Goal: Use online tool/utility: Use online tool/utility

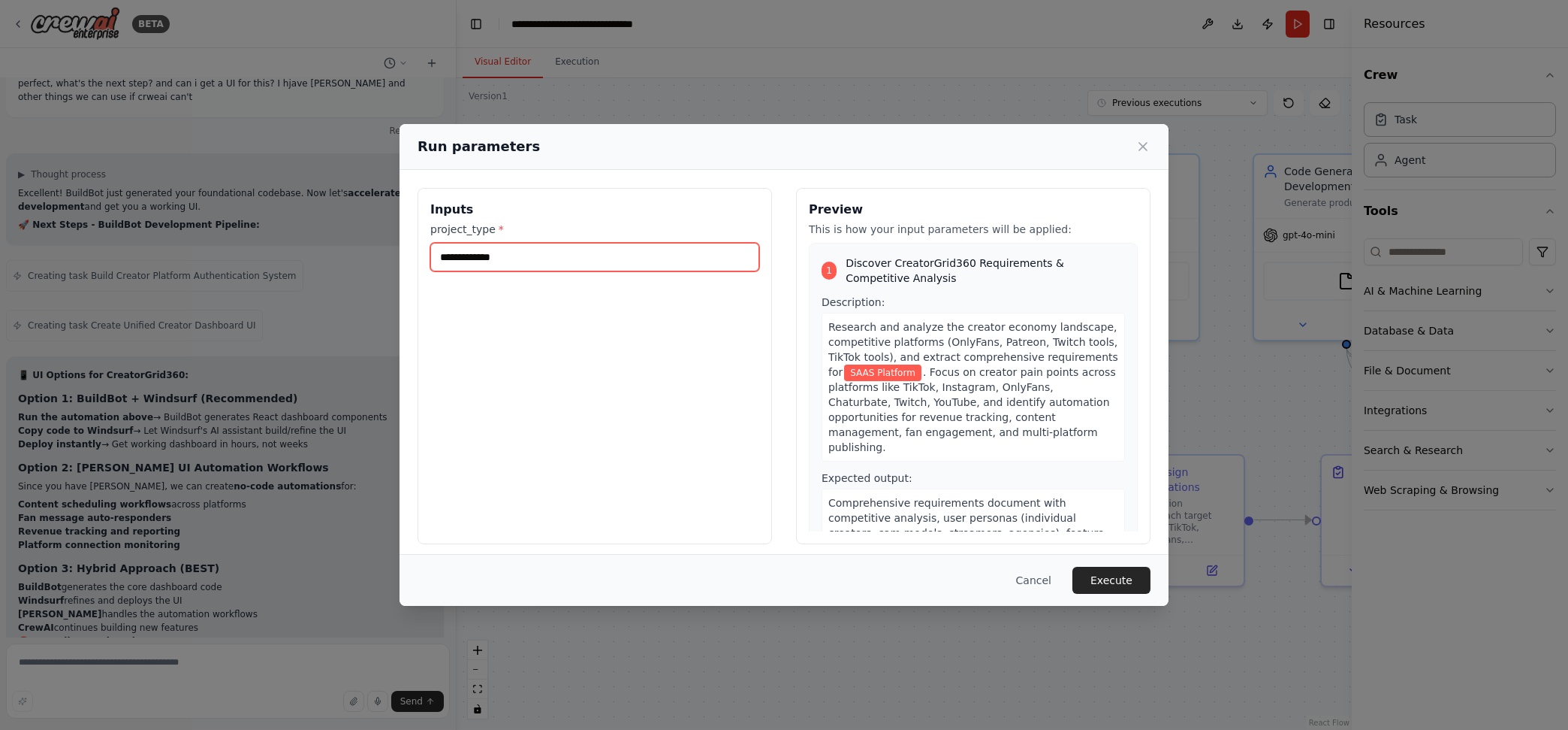
click at [440, 257] on input "**********" at bounding box center [595, 257] width 329 height 29
click at [1109, 571] on button "Execute" at bounding box center [1112, 579] width 78 height 27
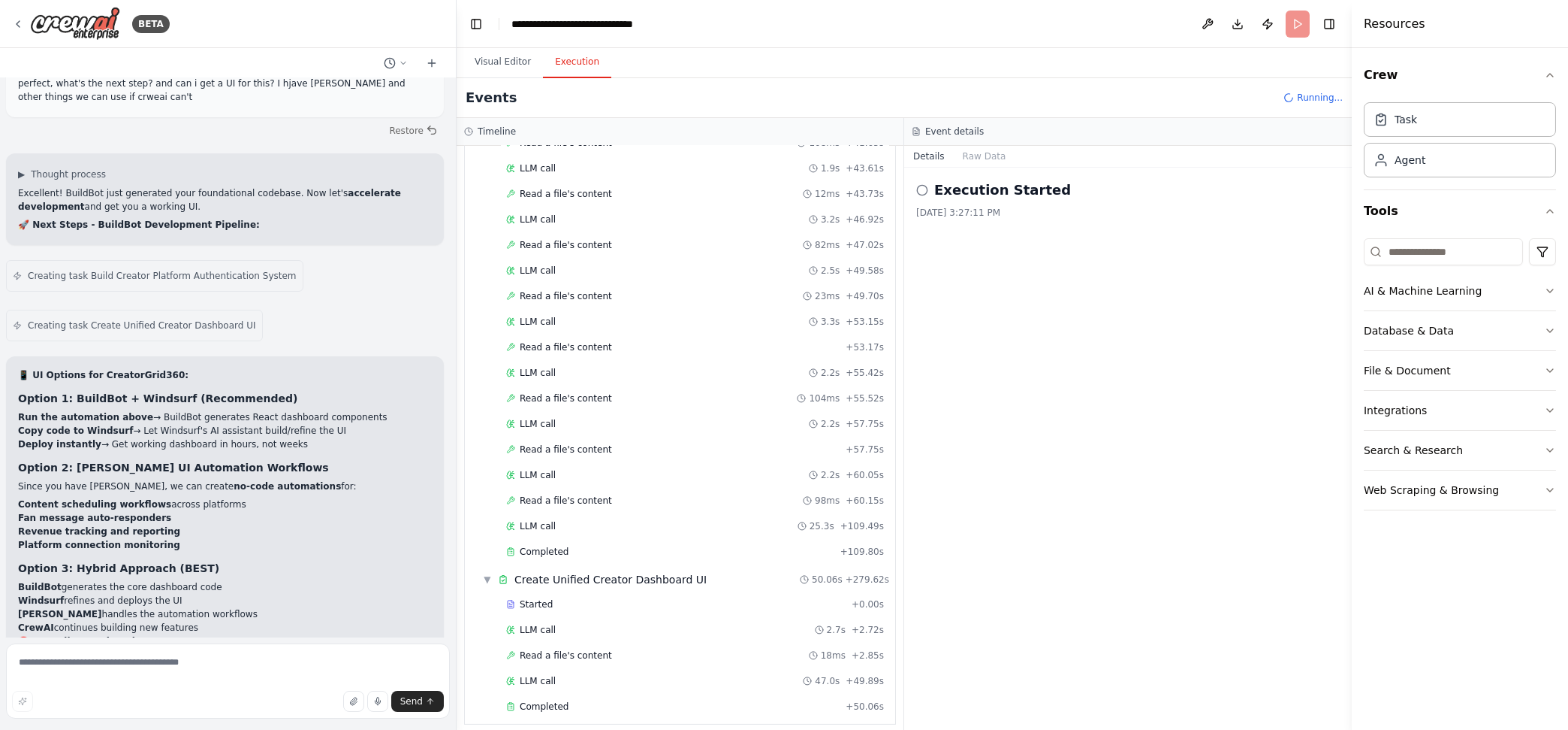
scroll to position [3000, 0]
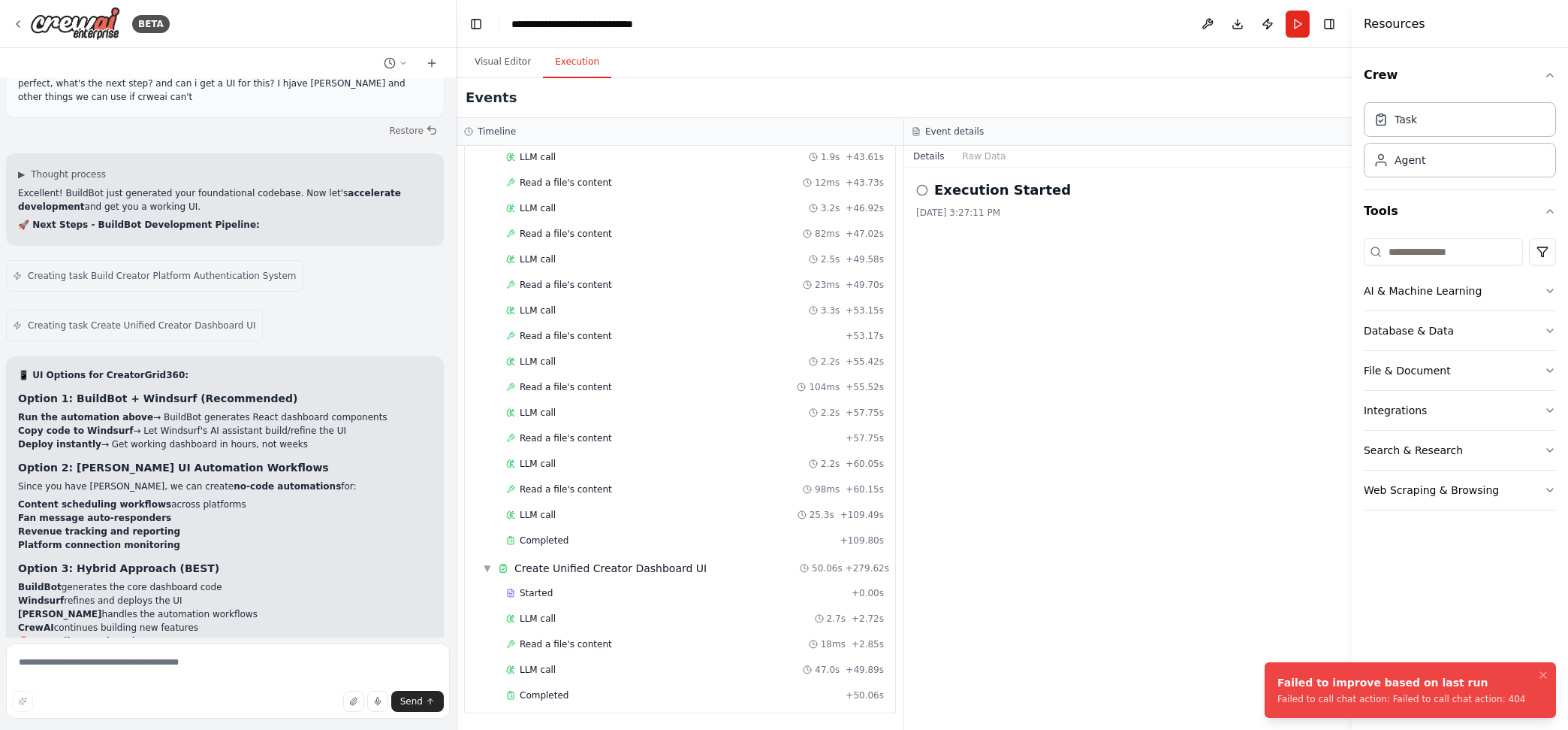
drag, startPoint x: 1516, startPoint y: 698, endPoint x: 1306, endPoint y: 694, distance: 210.0
click at [1306, 694] on li "Failed to improve based on last run Failed to call chat action: Failed to call …" at bounding box center [1410, 690] width 291 height 56
click at [282, 648] on textarea at bounding box center [228, 680] width 444 height 75
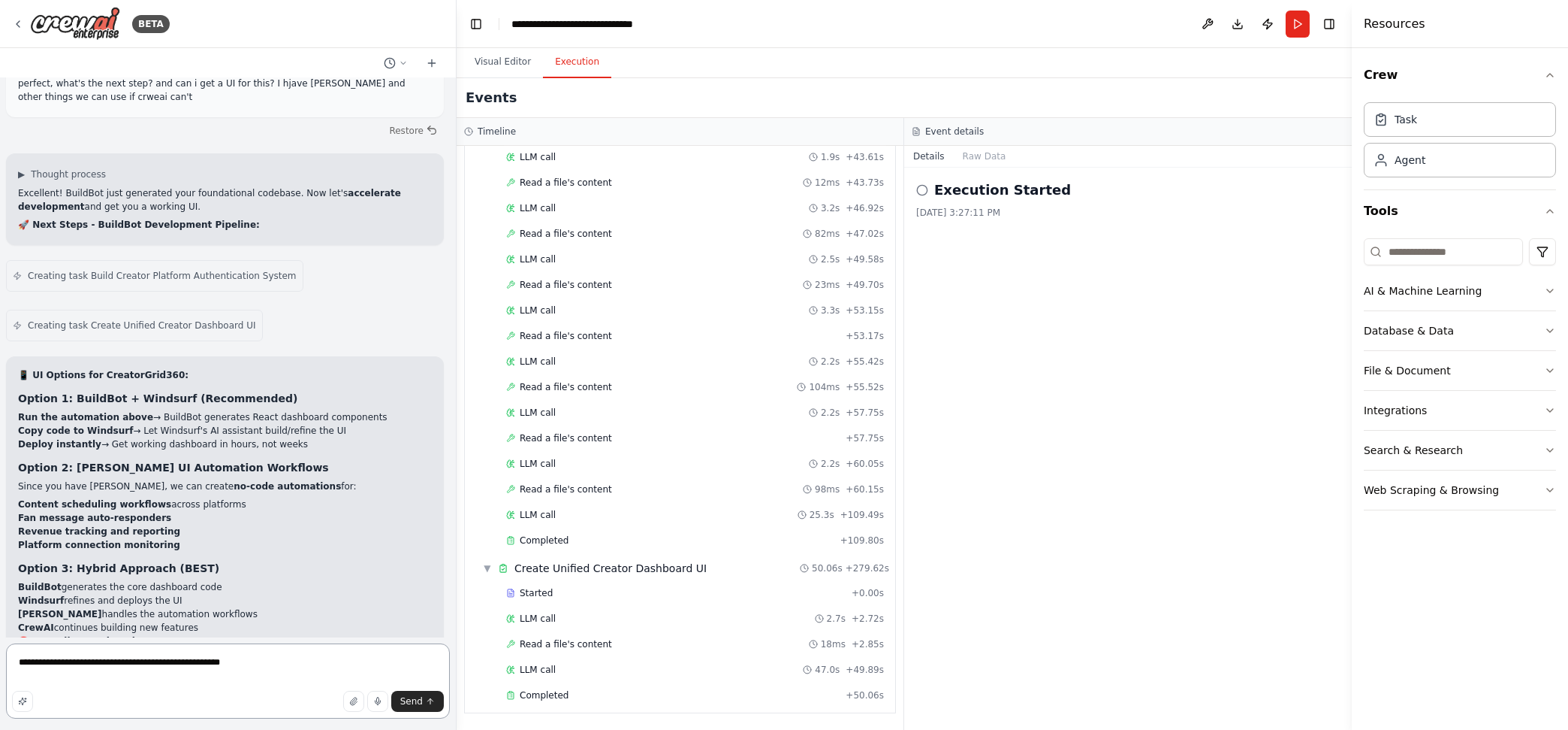
type textarea "**********"
click at [423, 702] on button "Send" at bounding box center [417, 701] width 53 height 21
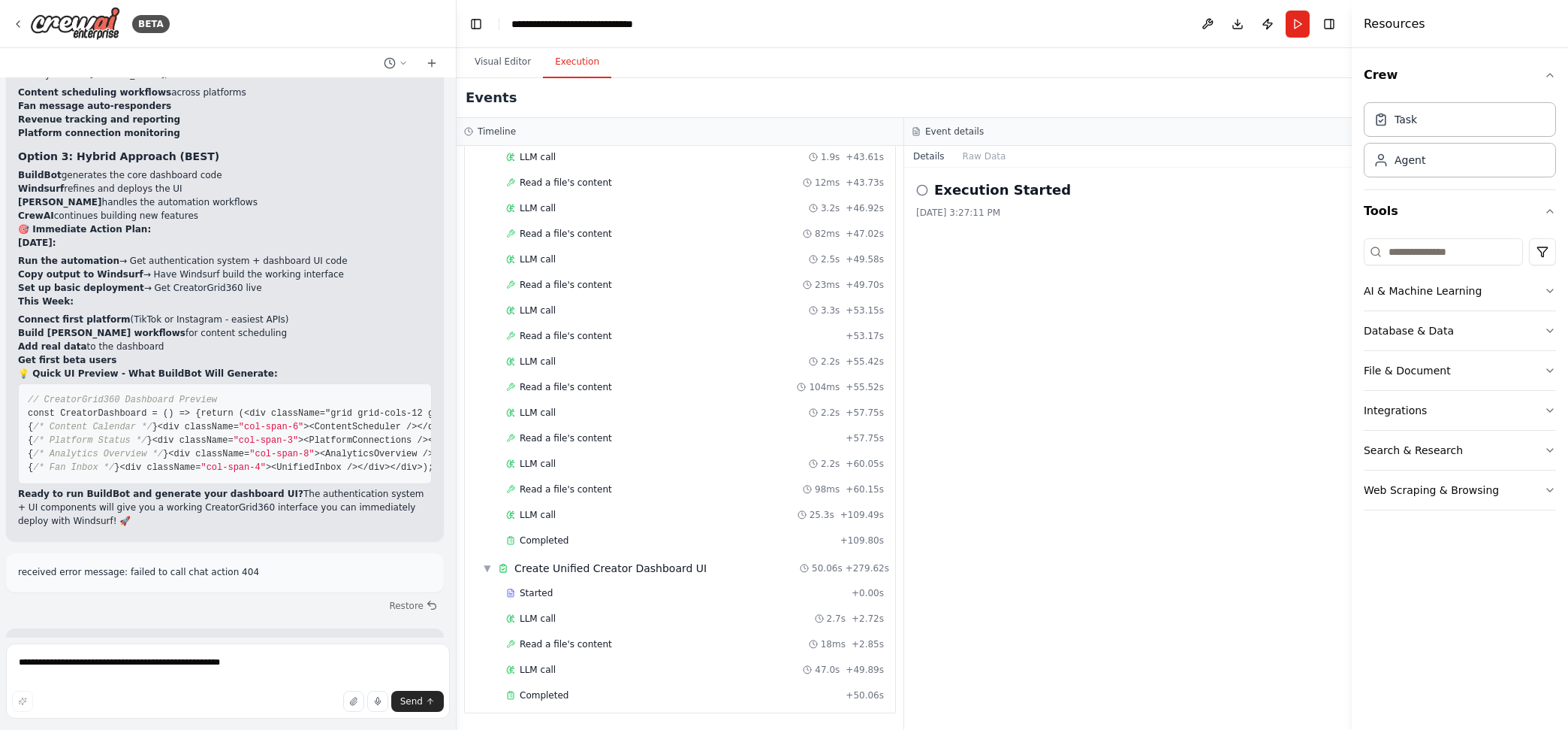
click at [533, 588] on span "Started" at bounding box center [536, 593] width 33 height 12
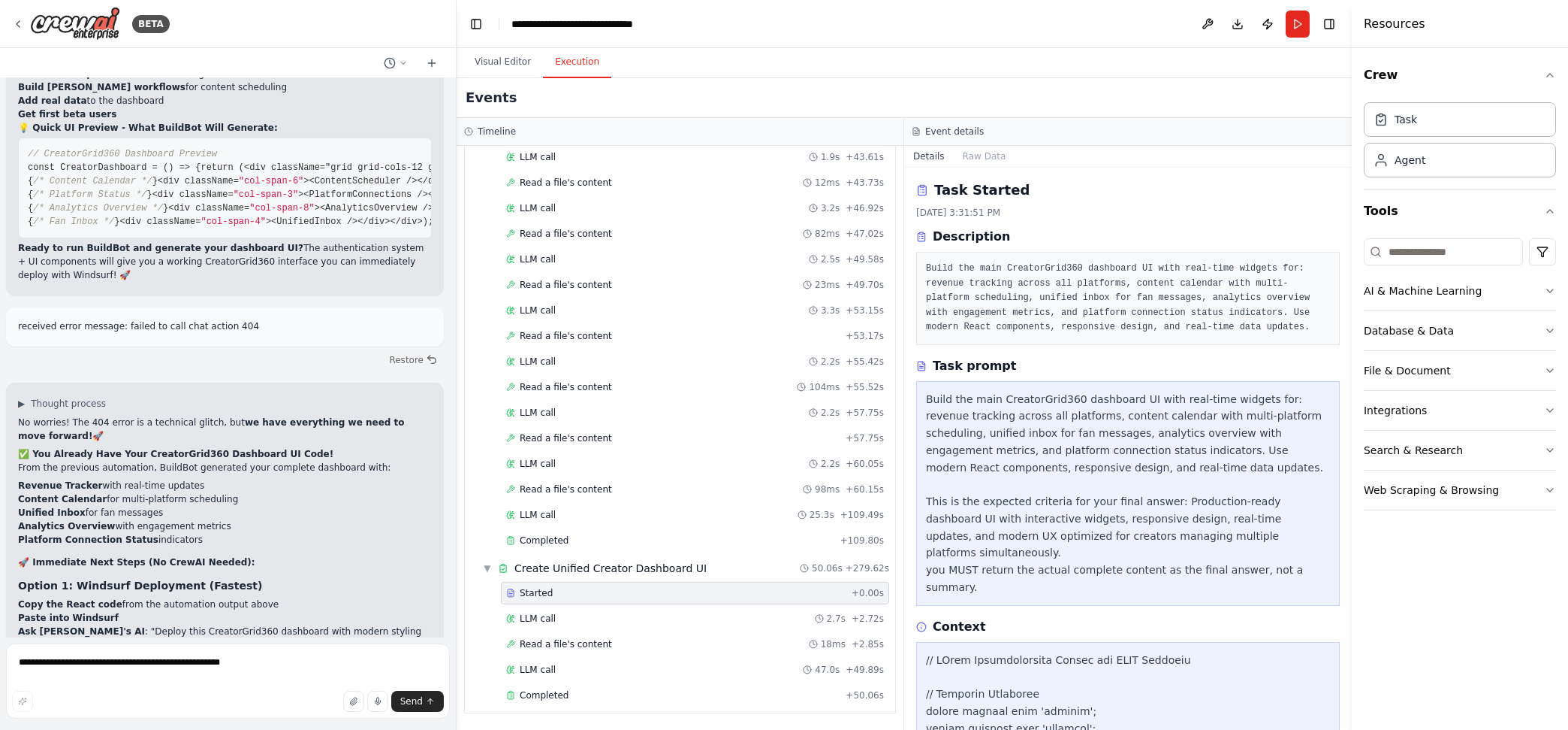
scroll to position [36271, 0]
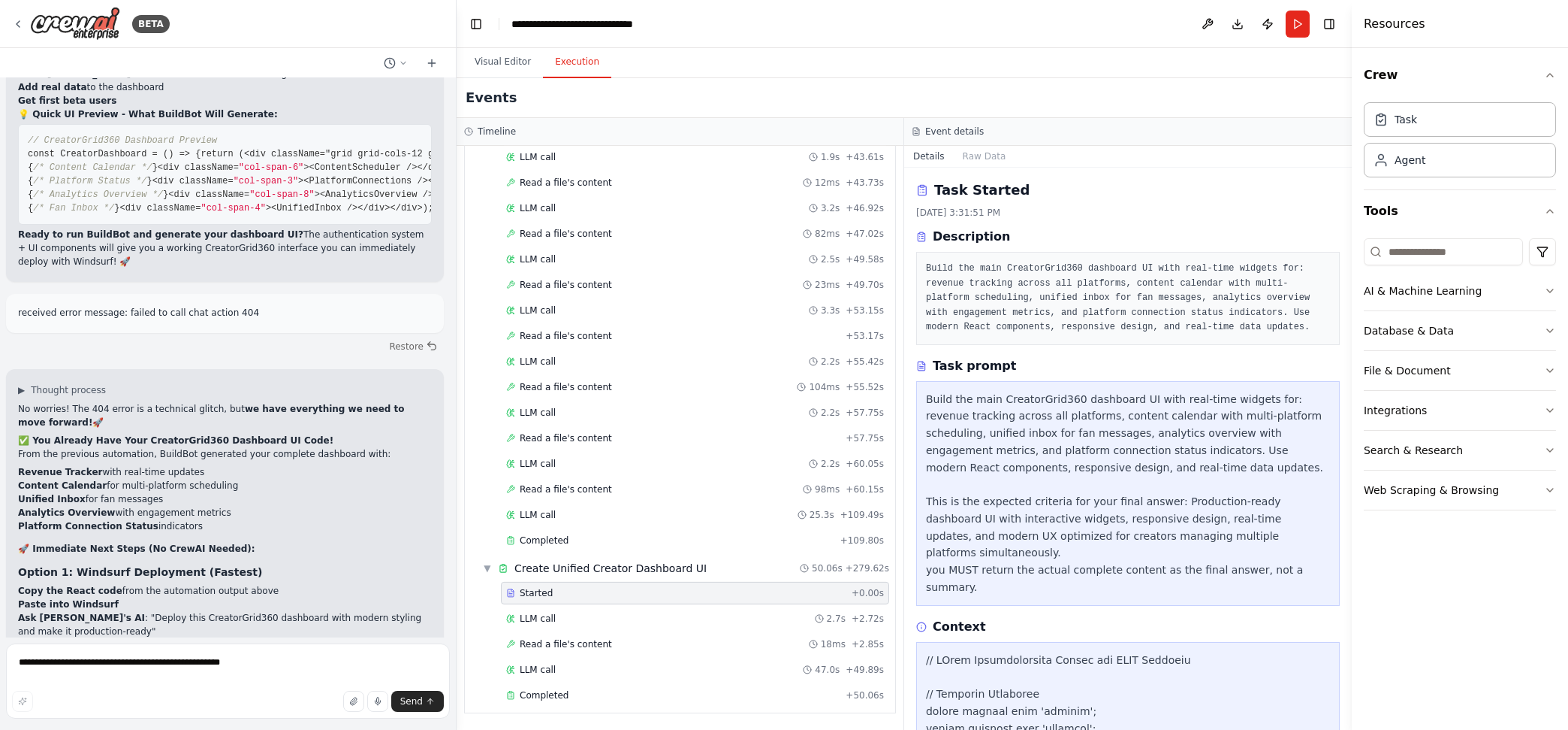
click at [550, 615] on span "LLM call" at bounding box center [538, 618] width 36 height 12
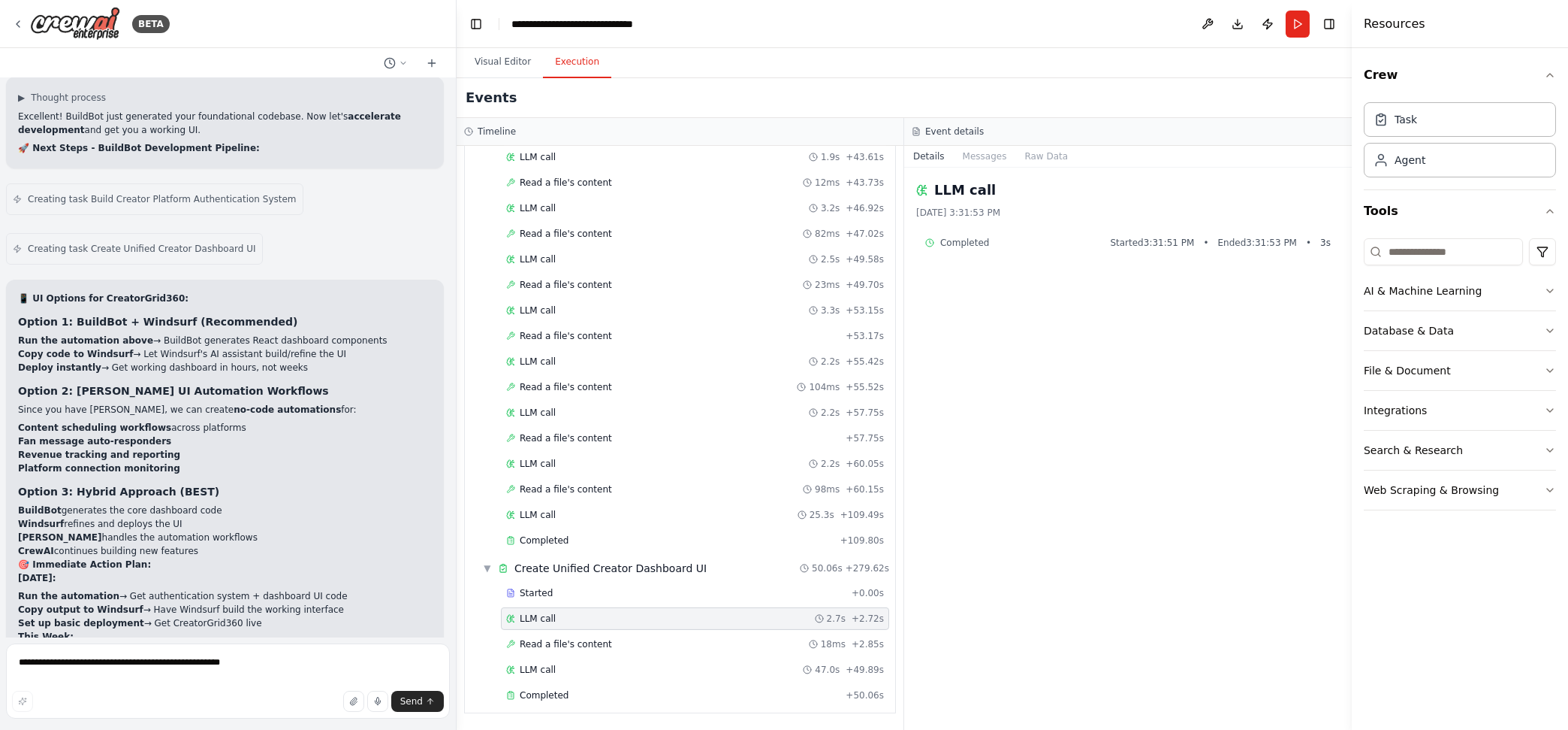
scroll to position [35803, 0]
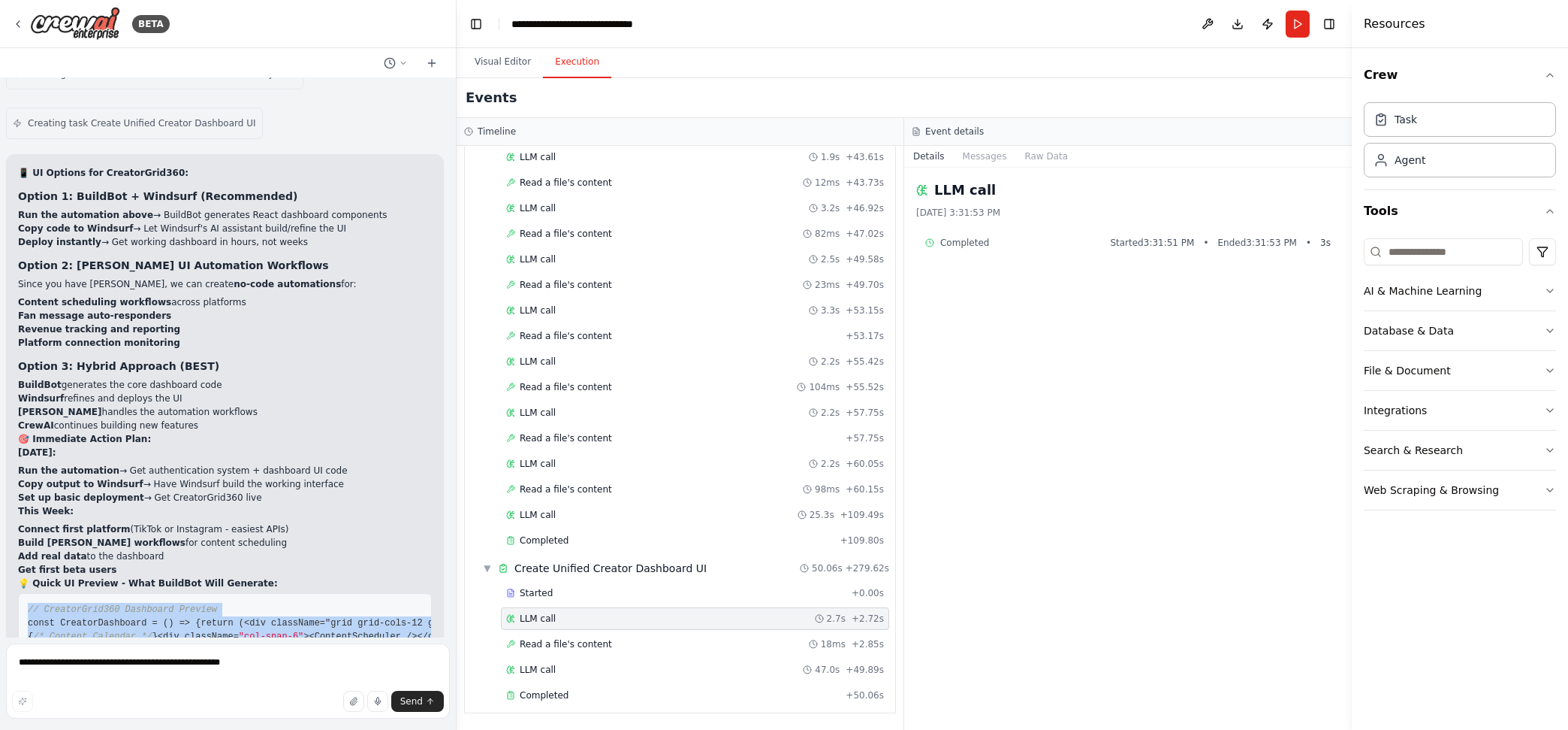
drag, startPoint x: 27, startPoint y: 321, endPoint x: 214, endPoint y: 354, distance: 189.9
click at [214, 593] on pre "// CreatorGrid360 Dashboard Preview const CreatorDashboard = () => { return ( <…" at bounding box center [225, 643] width 414 height 101
copy code "// CreatorGrid360 Dashboard Preview const CreatorDashboard = () => { return ( <…"
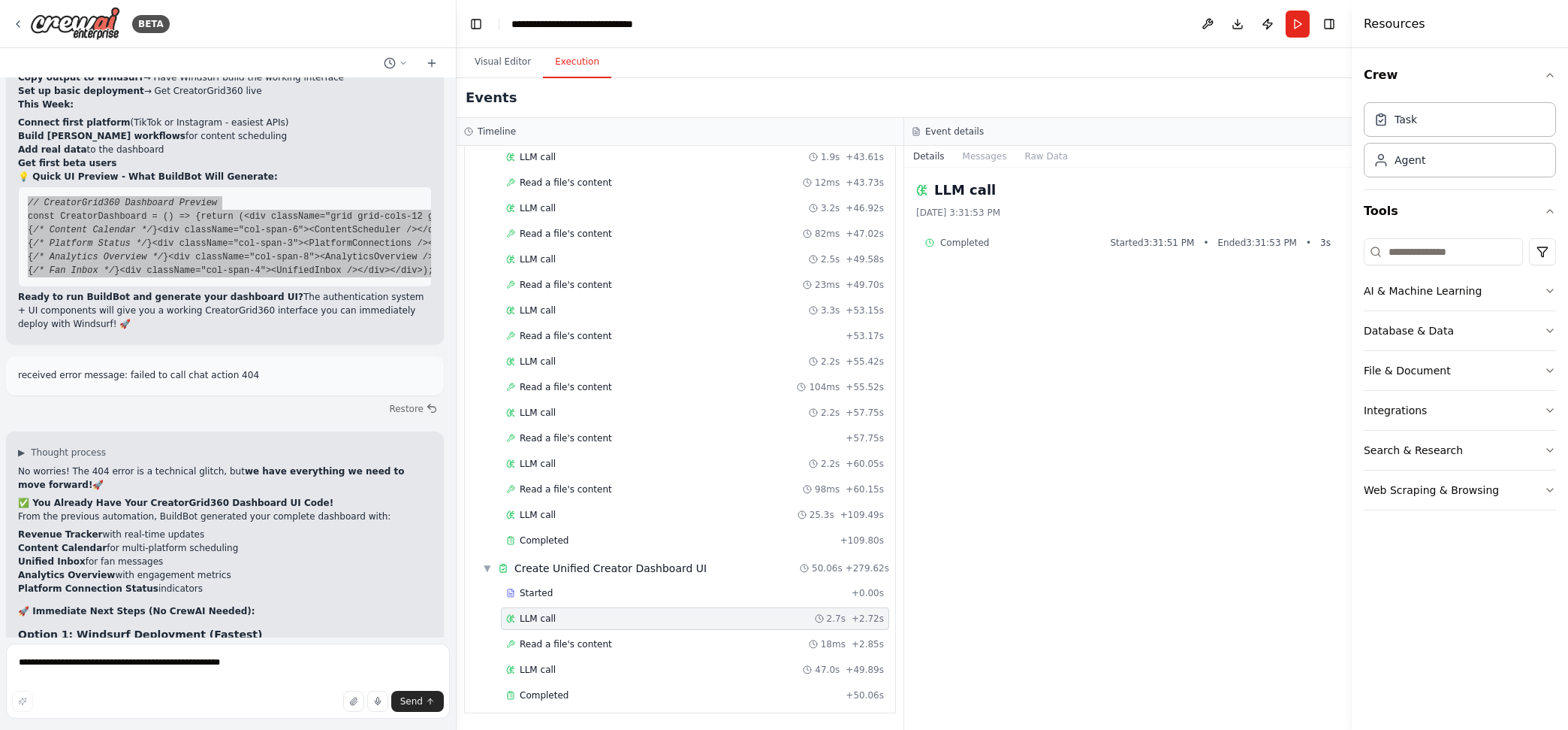
scroll to position [36271, 0]
